Goal: Task Accomplishment & Management: Manage account settings

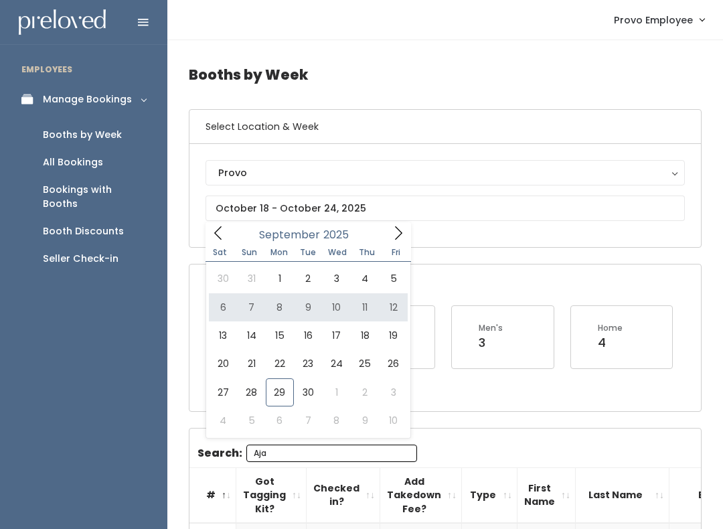
type input "September 6 to September 12"
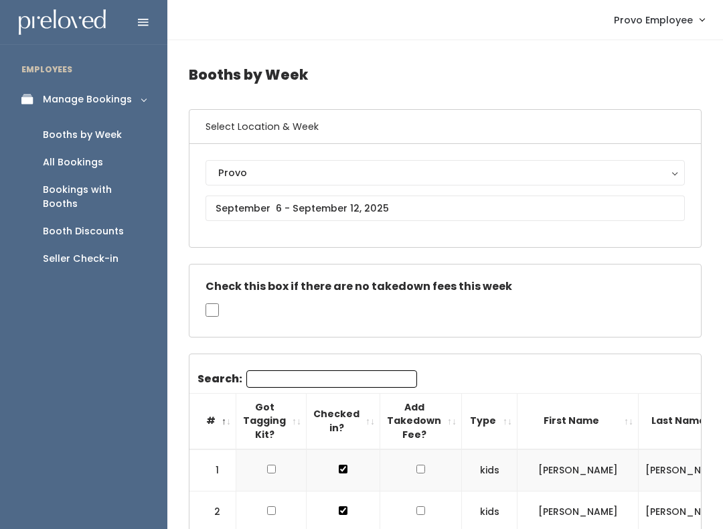
click at [345, 370] on input "Search:" at bounding box center [331, 378] width 171 height 17
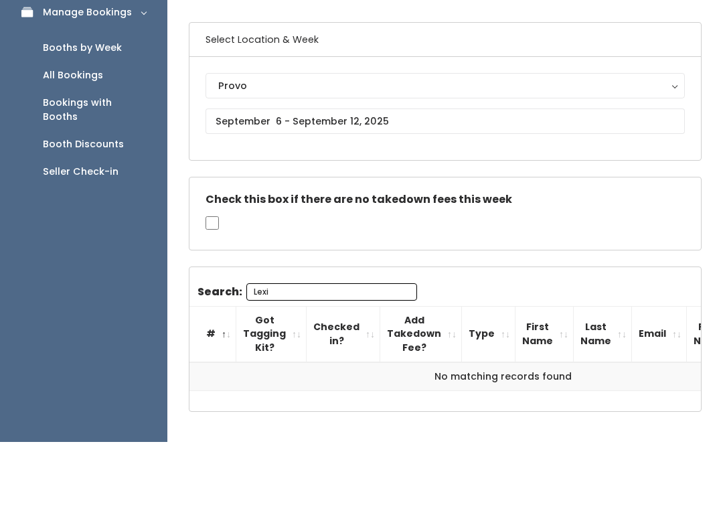
type input "Lexi"
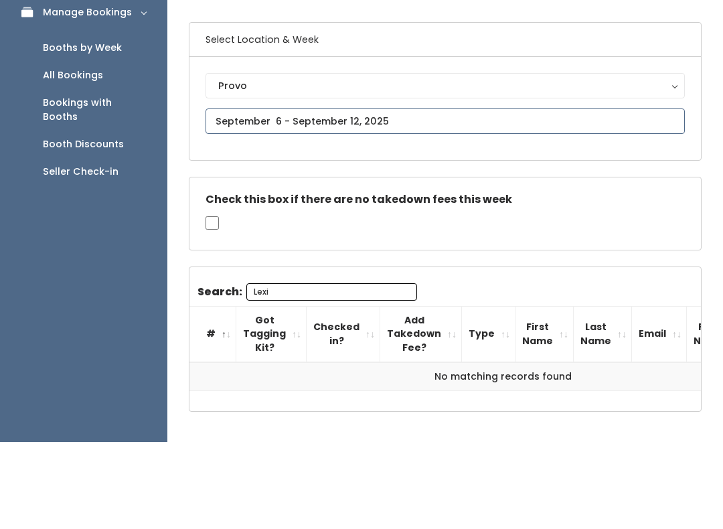
click at [380, 196] on input "text" at bounding box center [445, 208] width 479 height 25
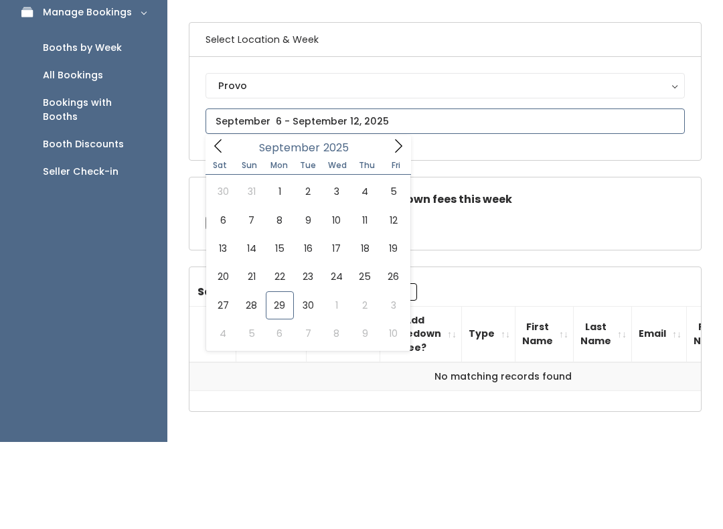
scroll to position [46, 0]
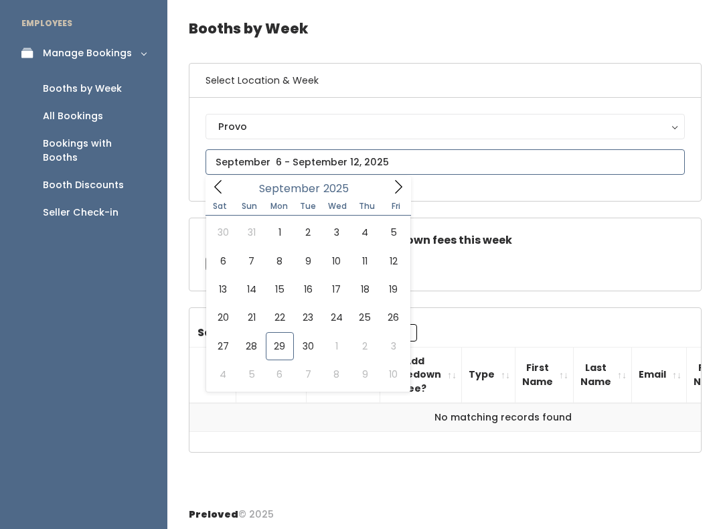
click at [390, 178] on span at bounding box center [398, 186] width 25 height 21
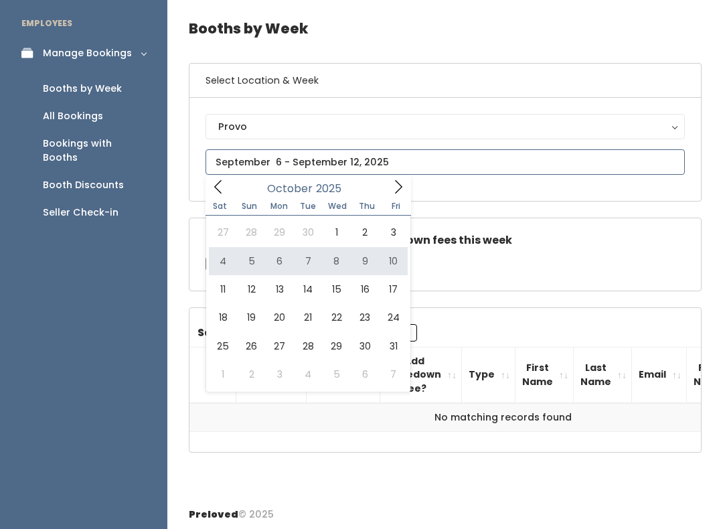
type input "[DATE] to [DATE]"
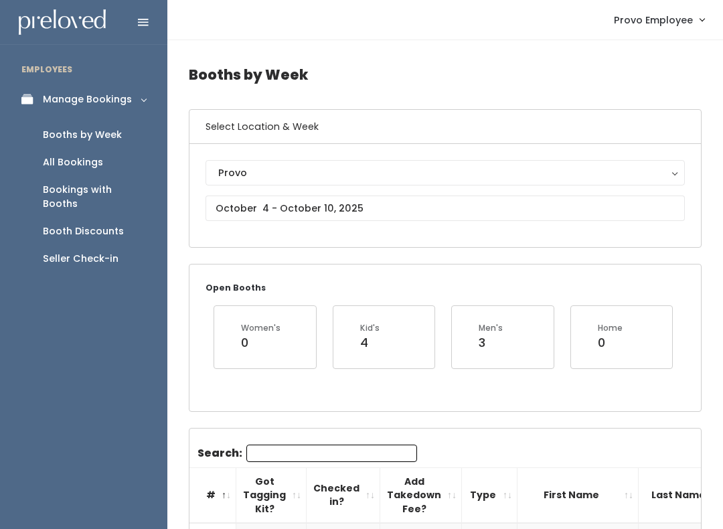
click at [276, 450] on input "Search:" at bounding box center [331, 453] width 171 height 17
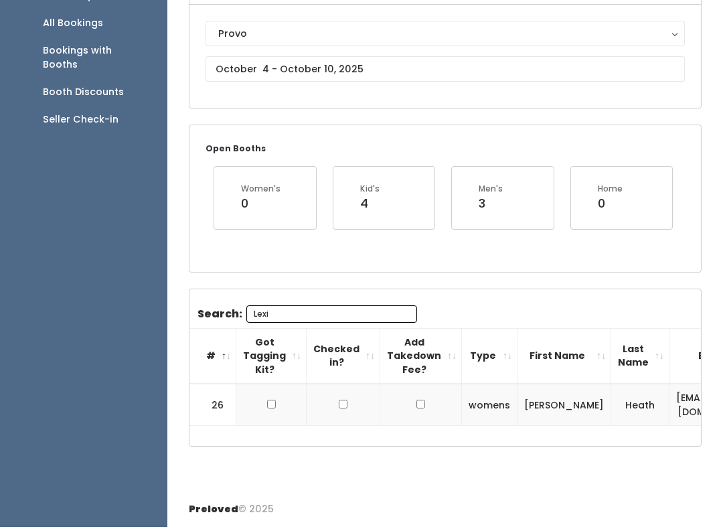
scroll to position [144, 0]
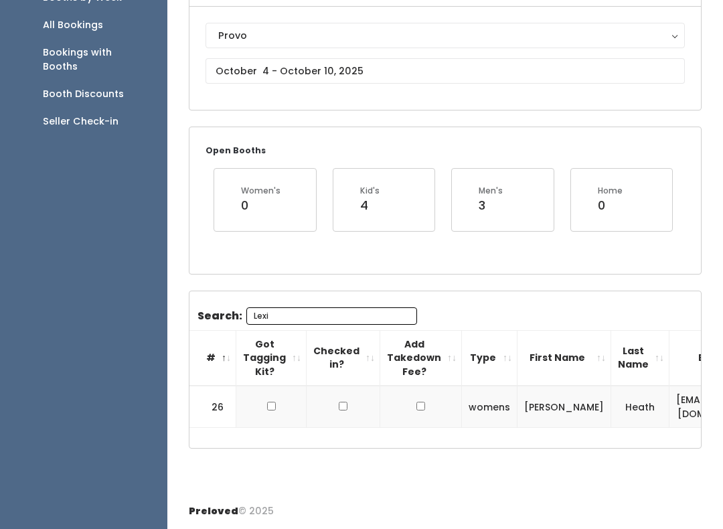
type input "Lexi"
click at [271, 407] on input "checkbox" at bounding box center [271, 406] width 9 height 9
checkbox input "true"
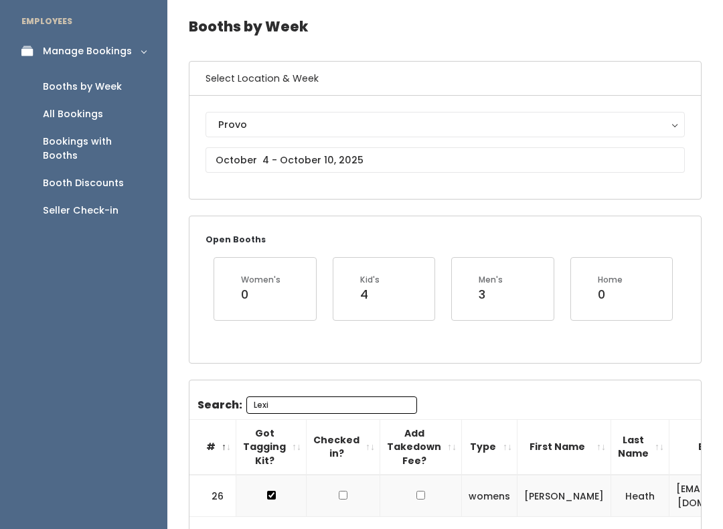
scroll to position [147, 0]
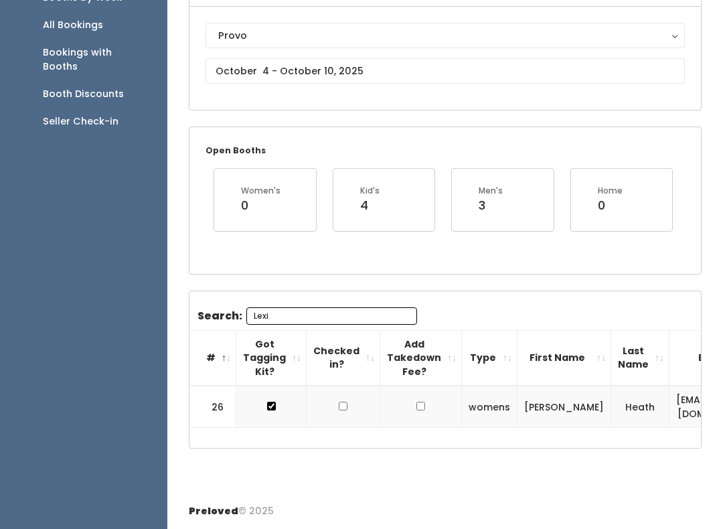
click at [460, 37] on button "Provo" at bounding box center [445, 35] width 479 height 25
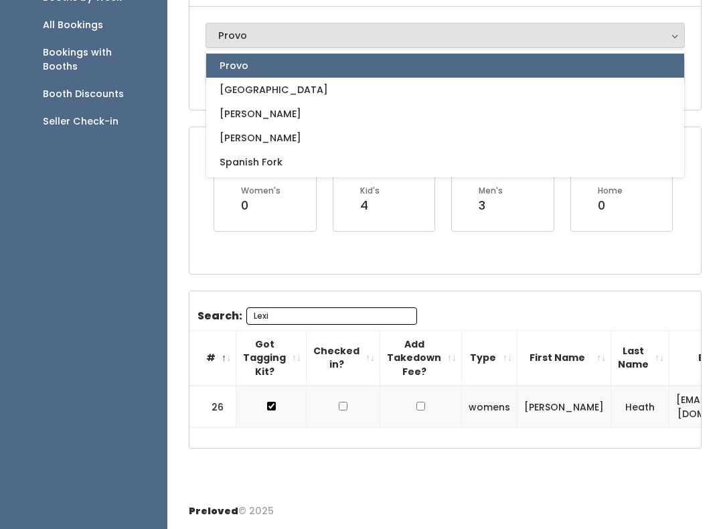
click at [193, 184] on div "Open Booths Women's 0 Kid's 4 Men's 3 Home 0" at bounding box center [445, 200] width 512 height 146
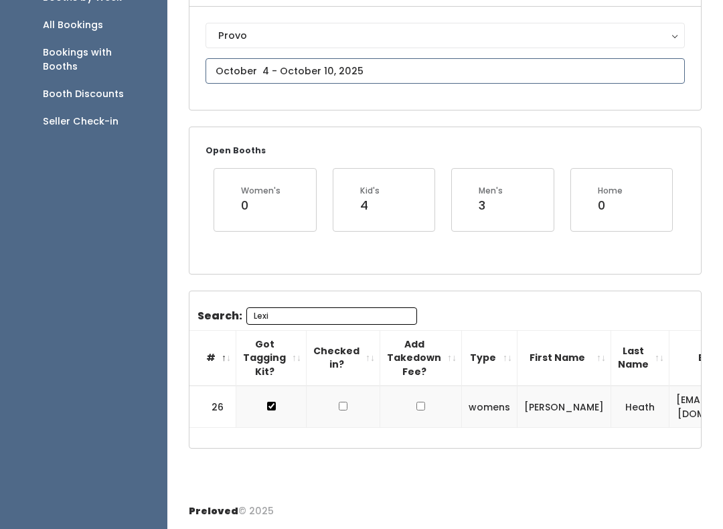
click at [284, 58] on input "text" at bounding box center [445, 70] width 479 height 25
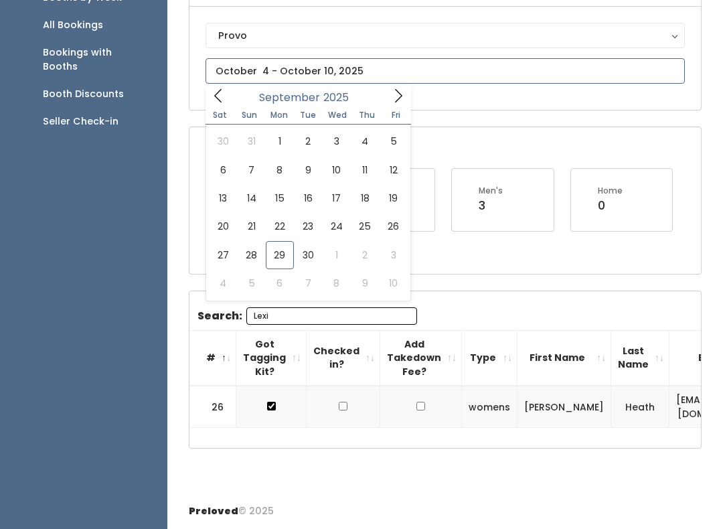
click at [399, 88] on icon at bounding box center [398, 95] width 15 height 15
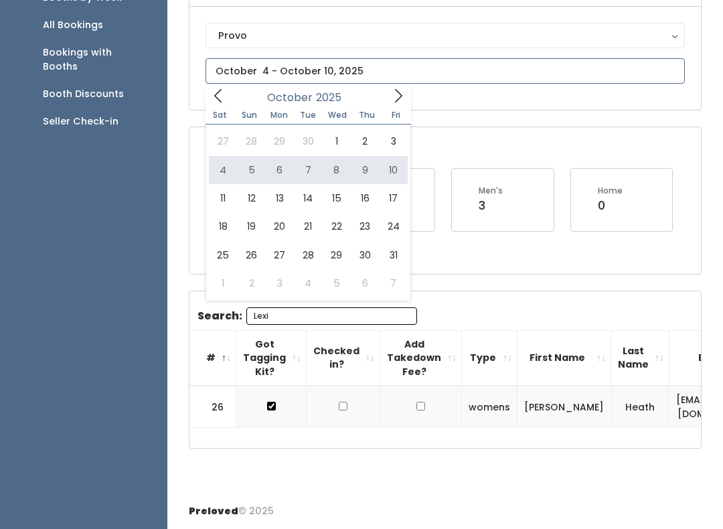
type input "[DATE] to [DATE]"
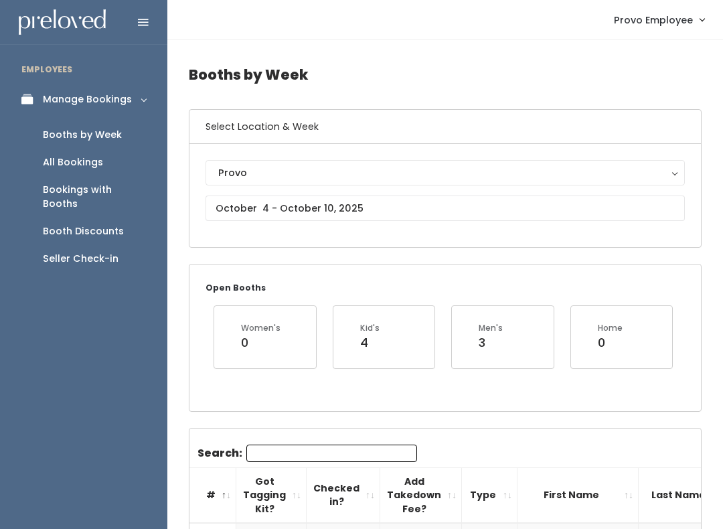
click at [286, 451] on input "Search:" at bounding box center [331, 453] width 171 height 17
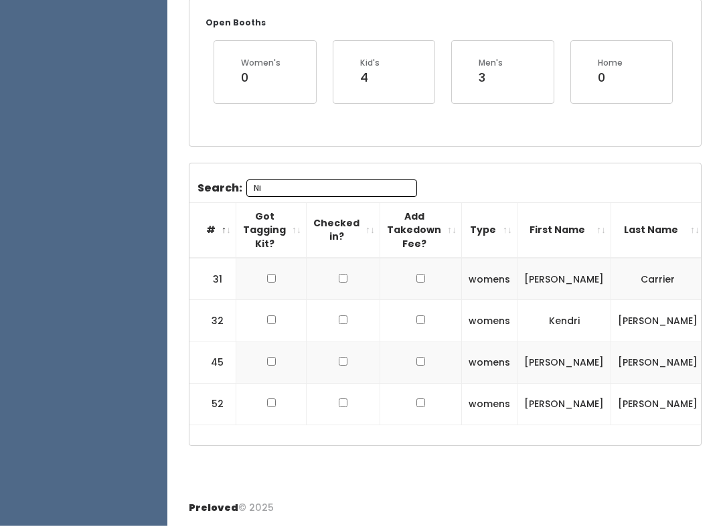
scroll to position [270, 0]
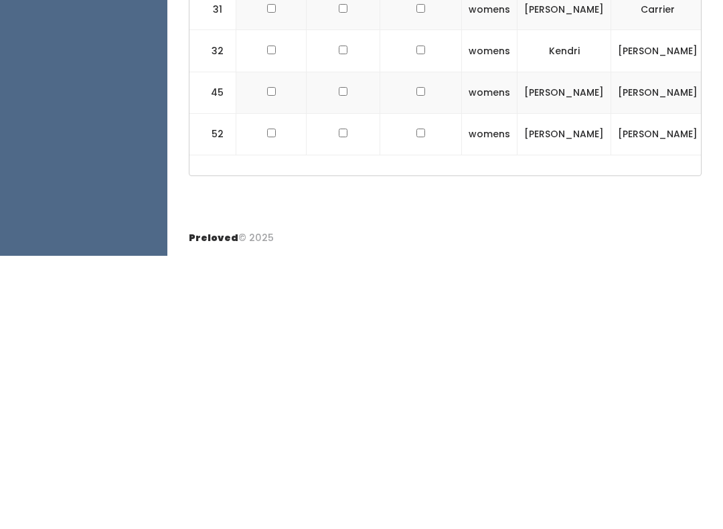
type input "Ni"
click at [274, 386] on td at bounding box center [271, 407] width 70 height 42
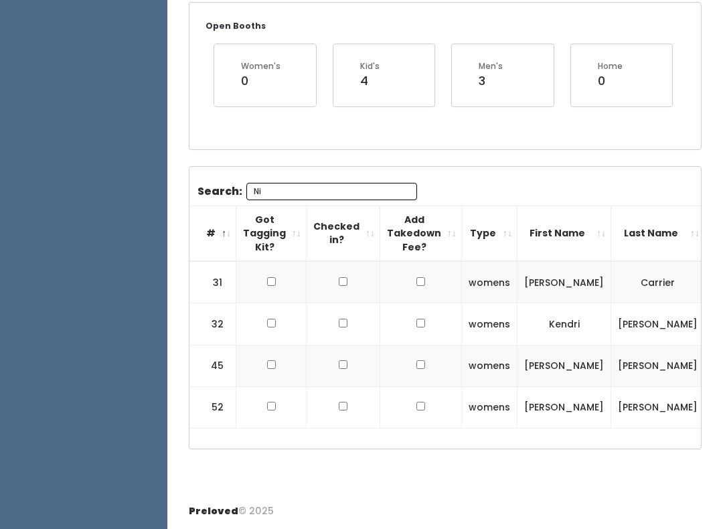
click at [275, 394] on td at bounding box center [271, 407] width 70 height 42
click at [245, 404] on td at bounding box center [271, 407] width 70 height 42
click at [271, 402] on input "checkbox" at bounding box center [271, 406] width 9 height 9
checkbox input "true"
